Goal: Transaction & Acquisition: Obtain resource

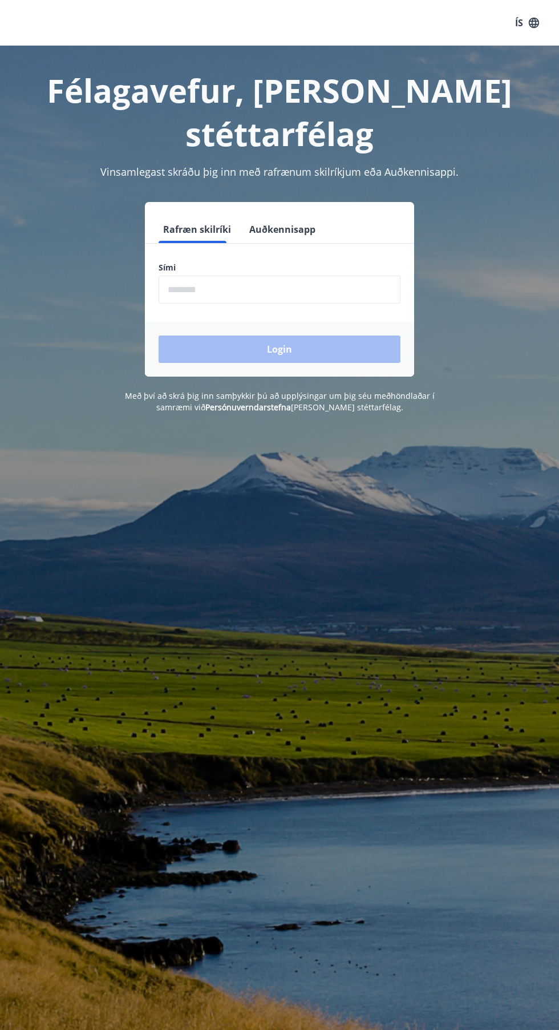
click at [321, 276] on input "phone" at bounding box center [280, 290] width 242 height 28
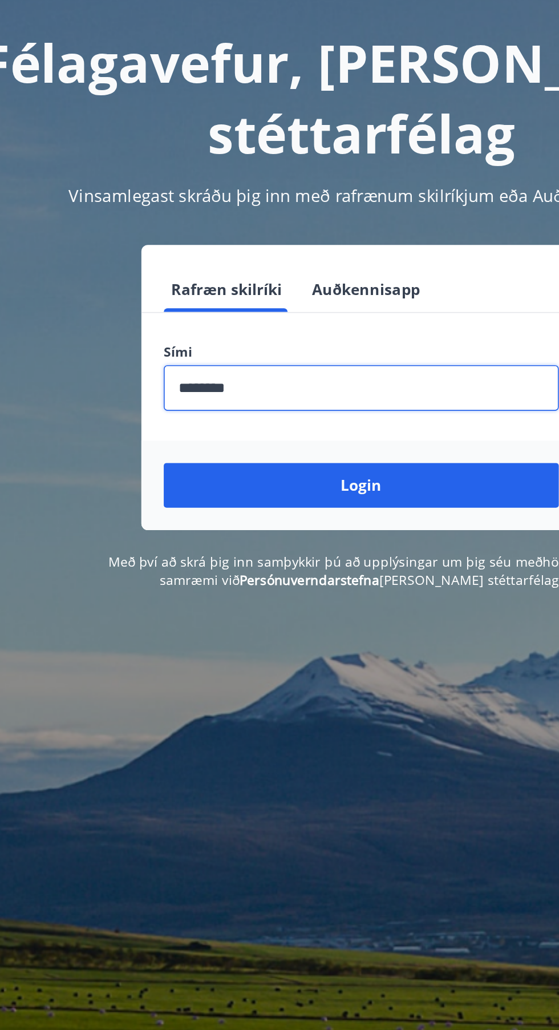
type input "********"
click at [303, 335] on button "Login" at bounding box center [280, 348] width 242 height 27
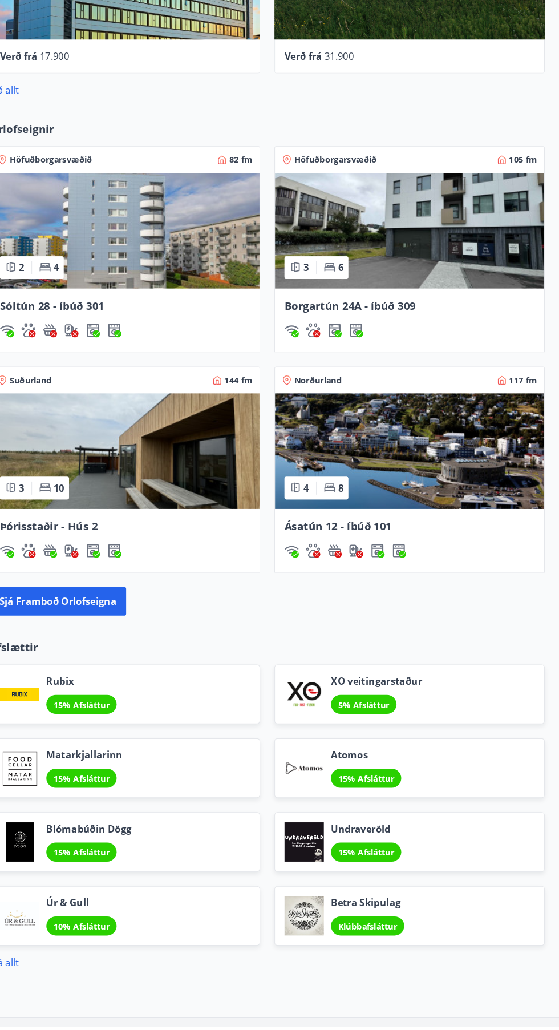
scroll to position [788, 0]
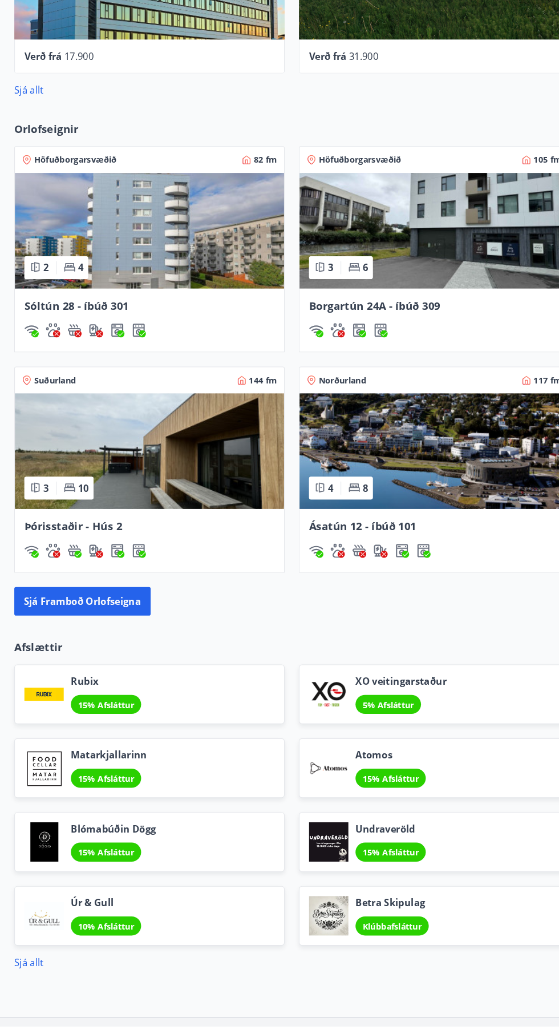
click at [25, 969] on link "Sjá allt" at bounding box center [28, 968] width 28 height 13
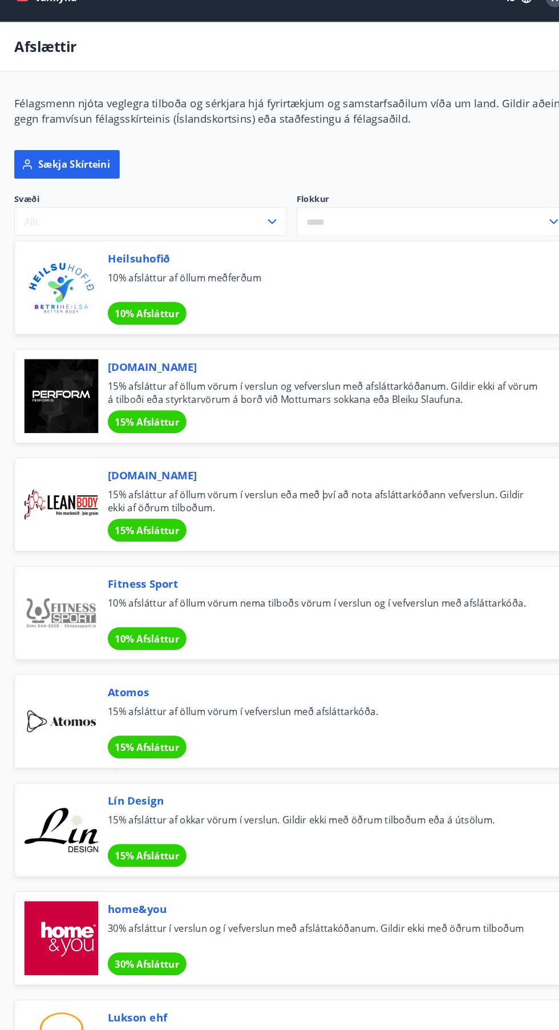
click at [258, 242] on icon "button" at bounding box center [261, 237] width 14 height 14
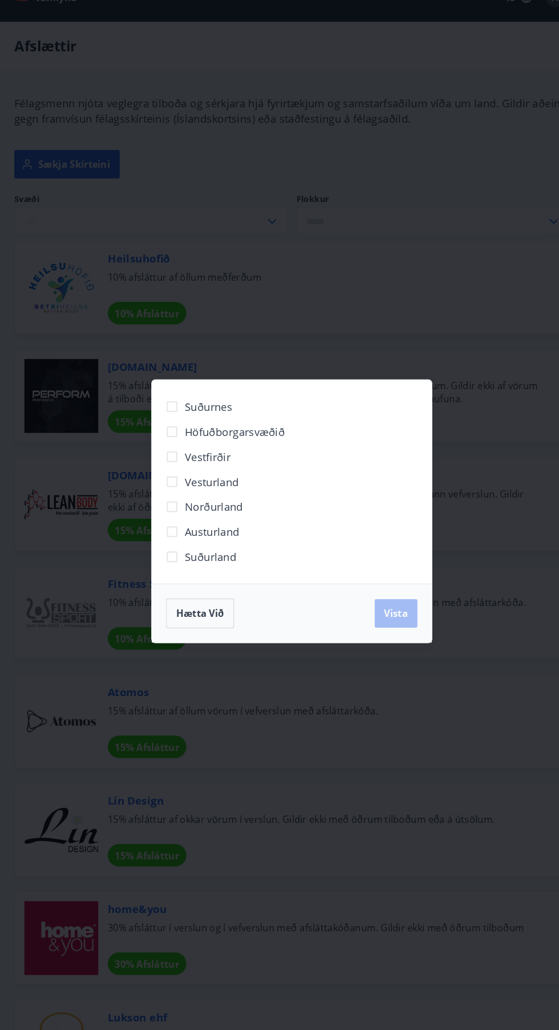
click at [424, 291] on div "Suðurnes Höfuðborgarsvæðið Vestfirðir Vesturland Norðurland Austurland Suðurlan…" at bounding box center [279, 515] width 559 height 1030
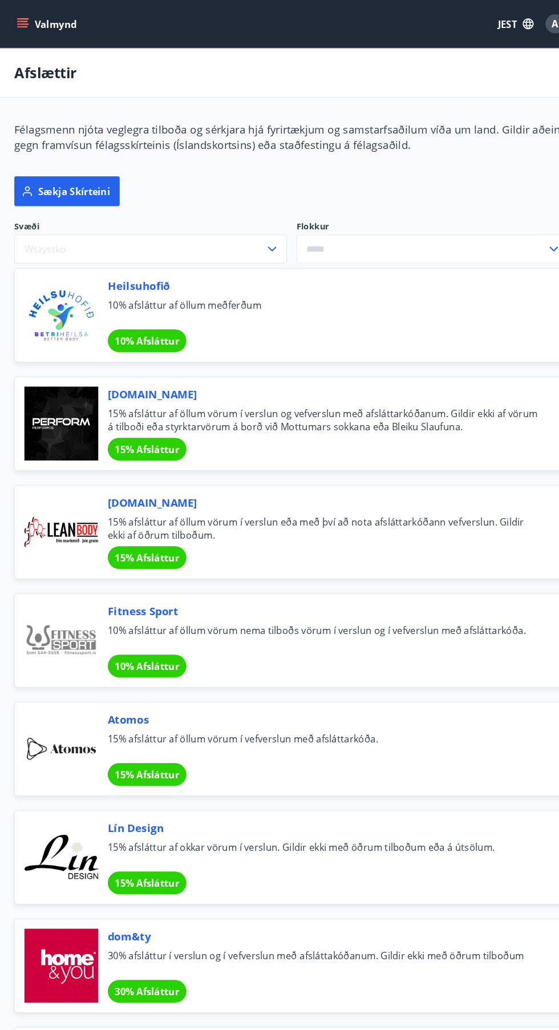
click at [31, 26] on button "Valmynd" at bounding box center [46, 23] width 64 height 21
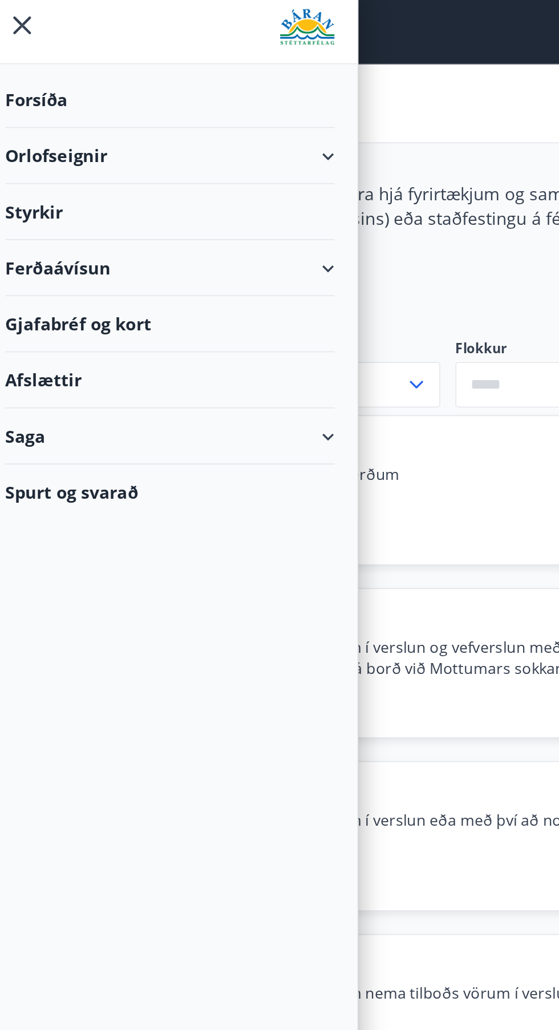
click at [87, 205] on font "Gjafabréf og kort" at bounding box center [58, 202] width 88 height 14
